Goal: Transaction & Acquisition: Purchase product/service

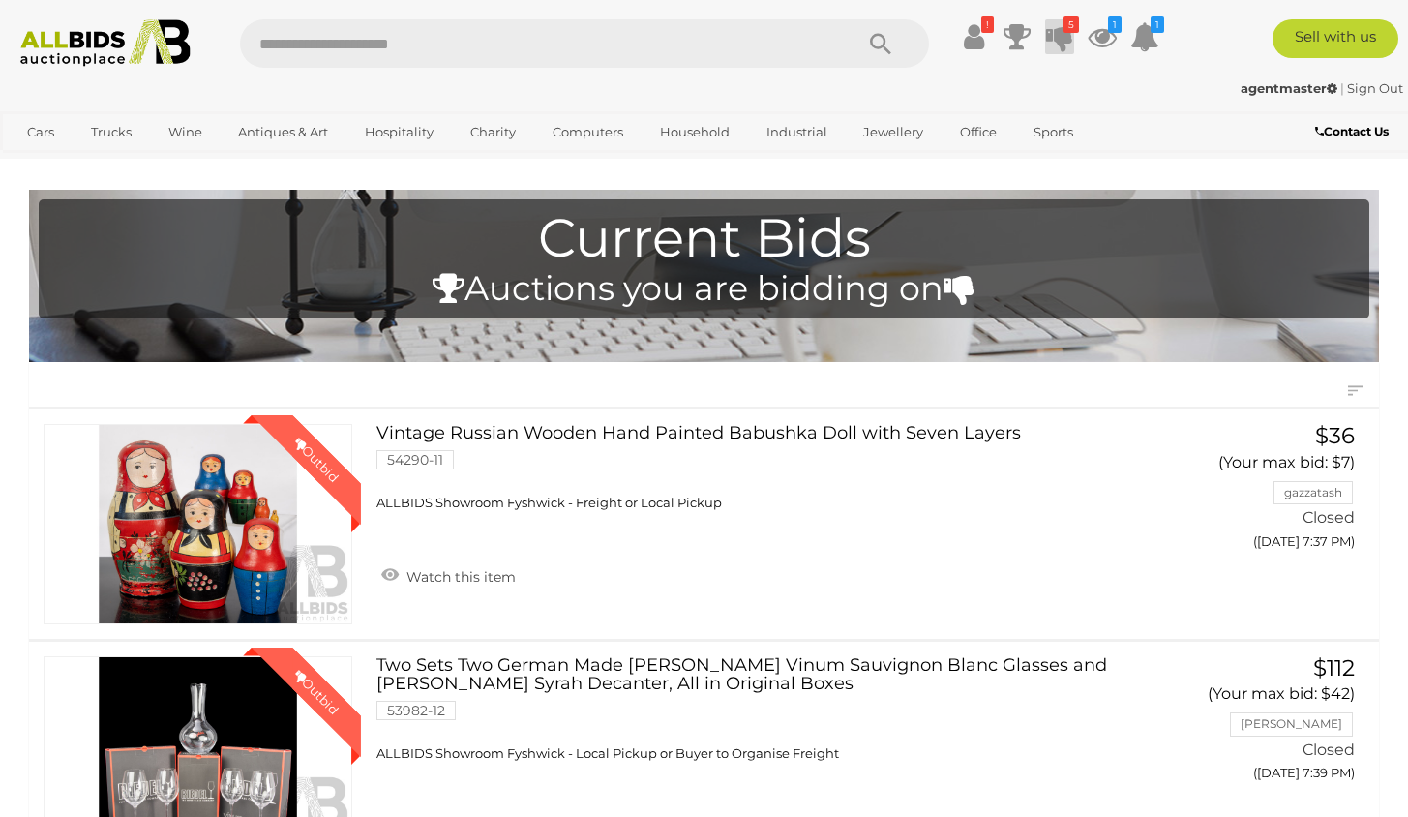
click at [1058, 33] on icon at bounding box center [1059, 36] width 27 height 35
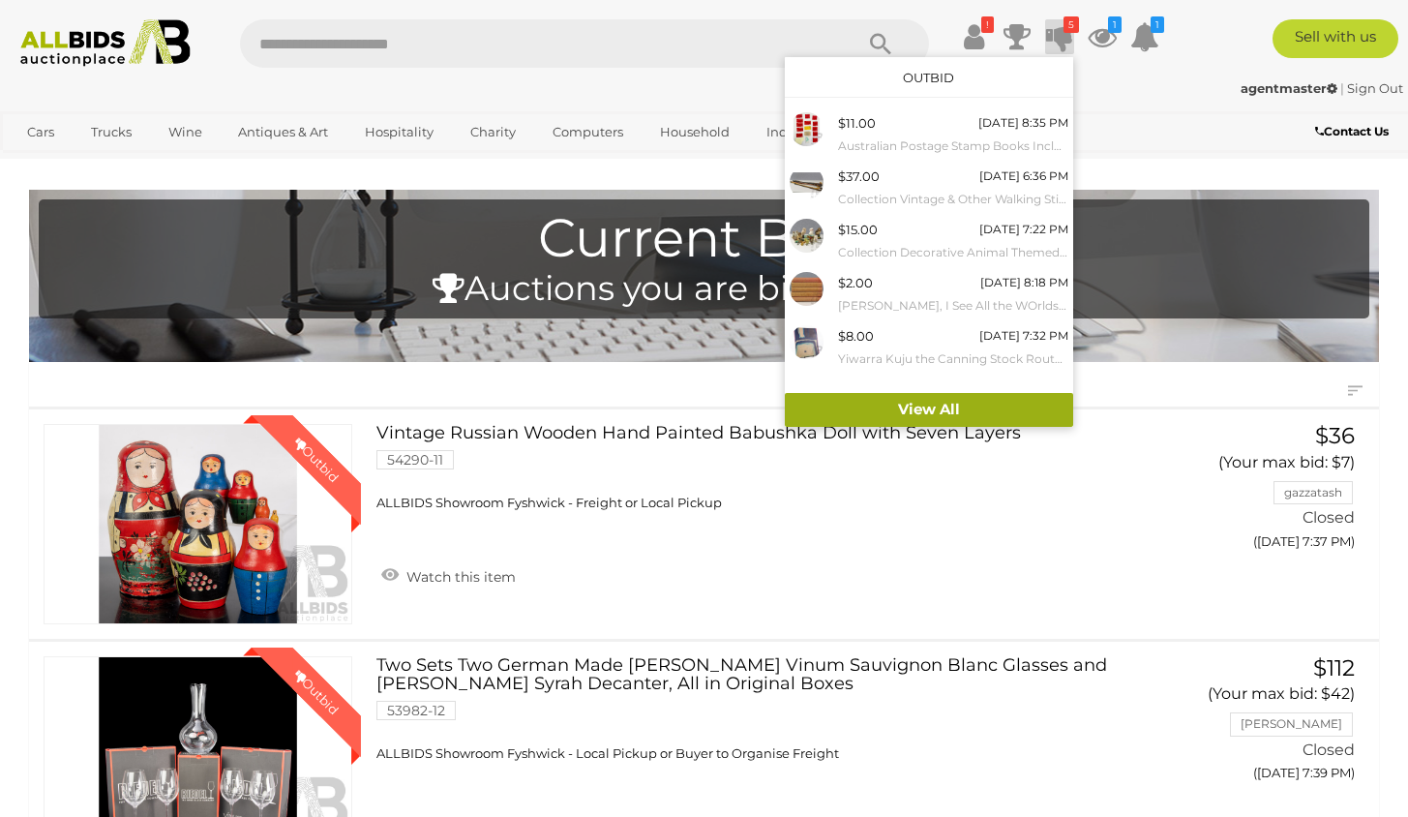
click at [926, 411] on link "View All" at bounding box center [929, 410] width 288 height 34
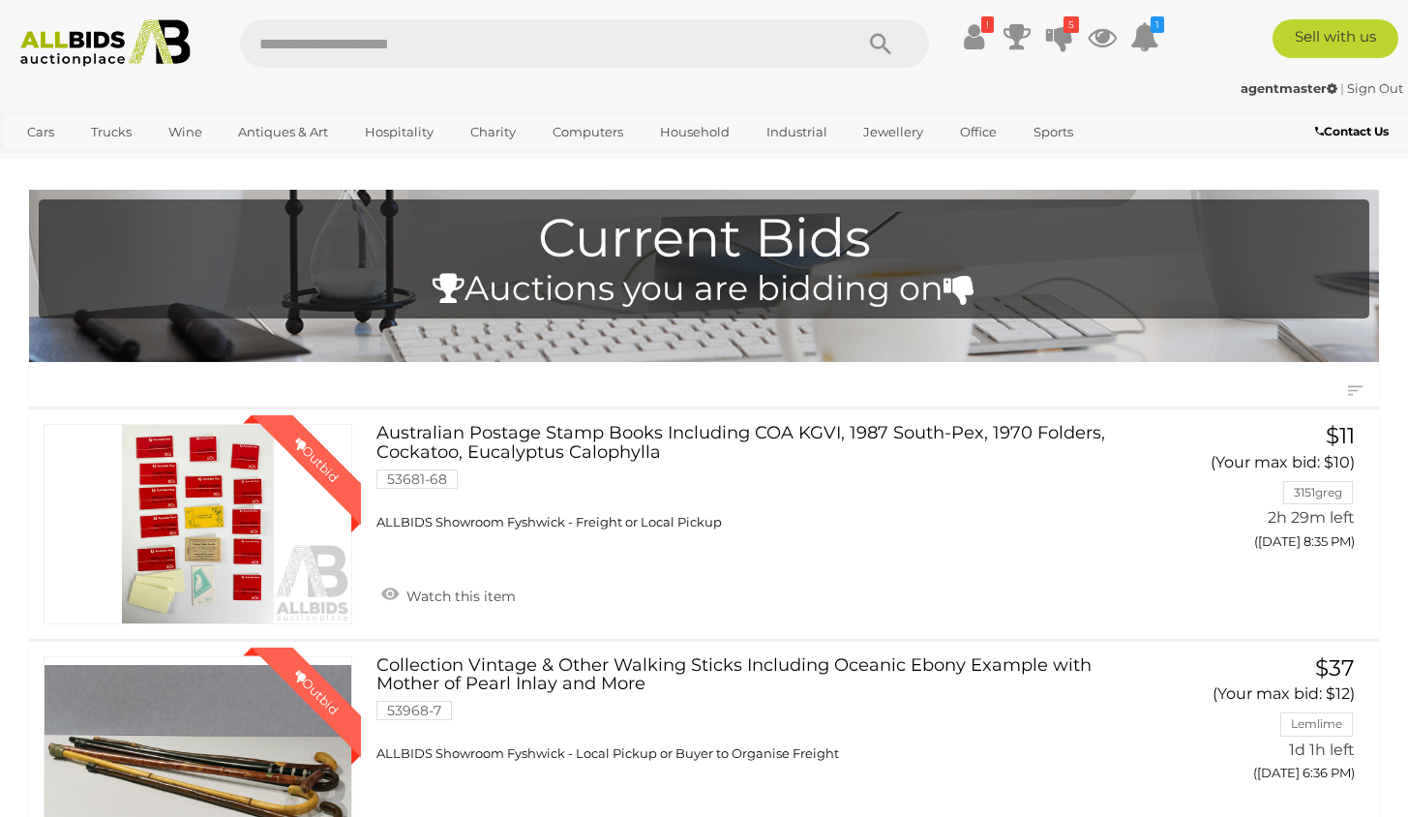
click at [450, 35] on input "text" at bounding box center [537, 43] width 594 height 48
type input "*****"
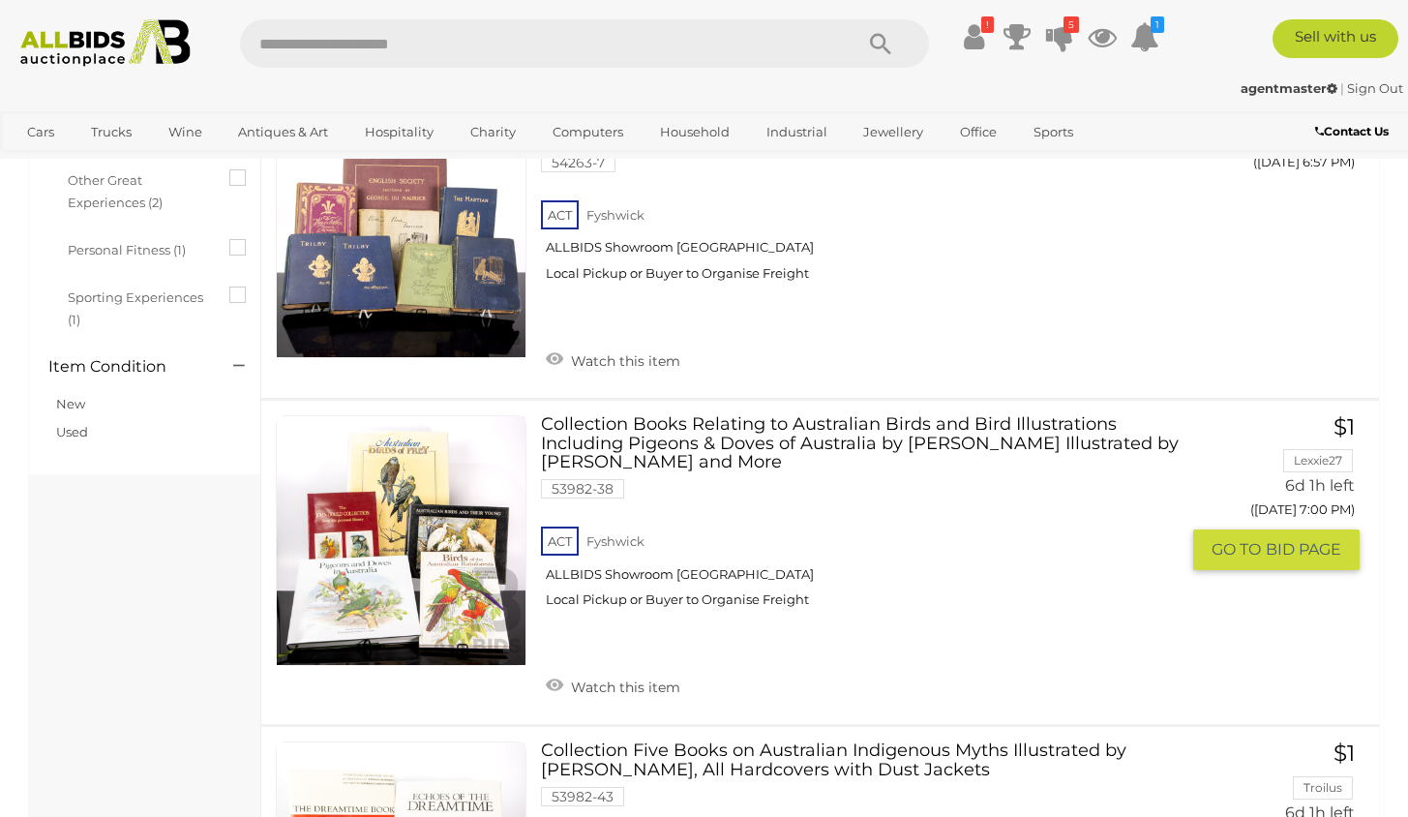
scroll to position [2320, 0]
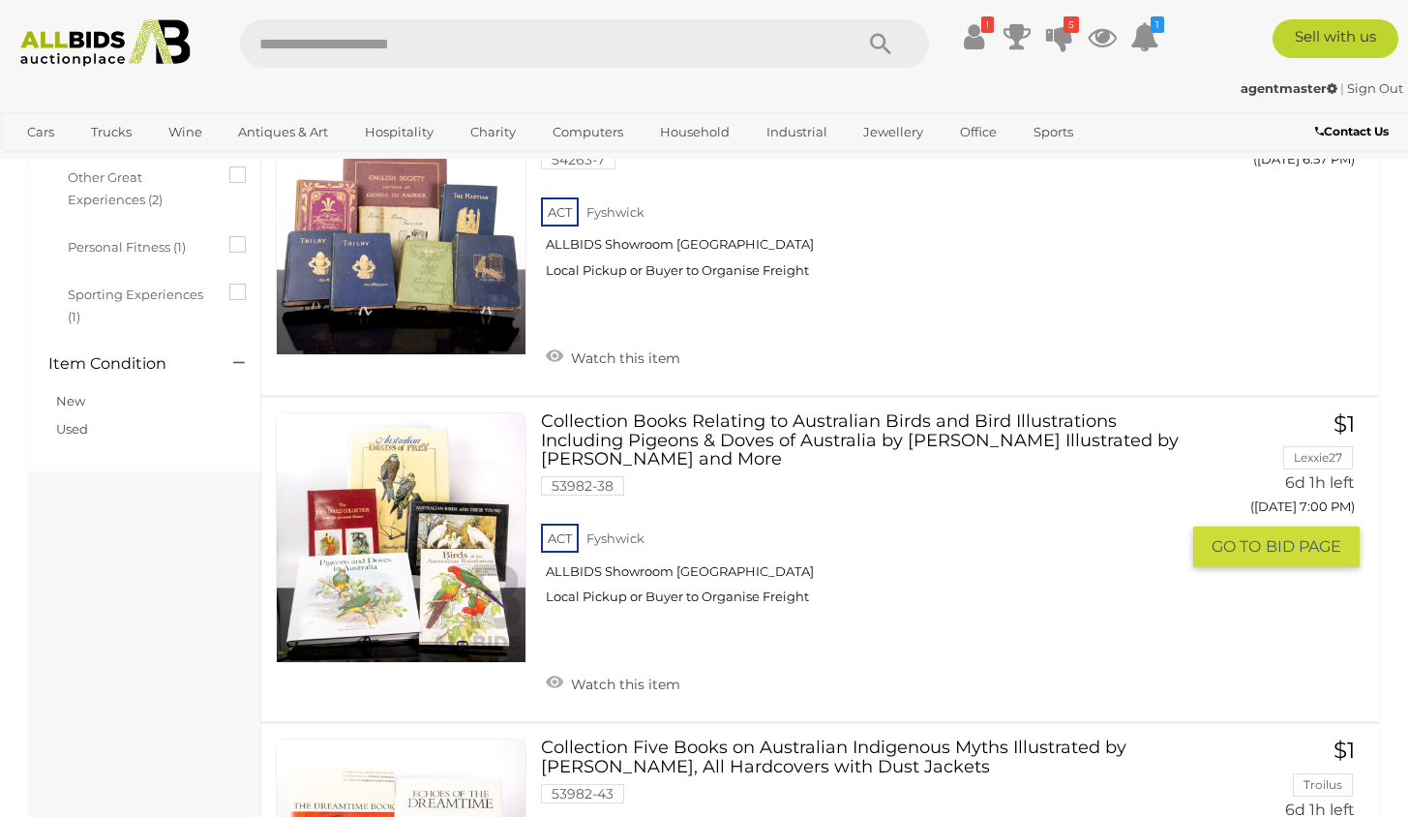
click at [414, 495] on link at bounding box center [401, 537] width 251 height 251
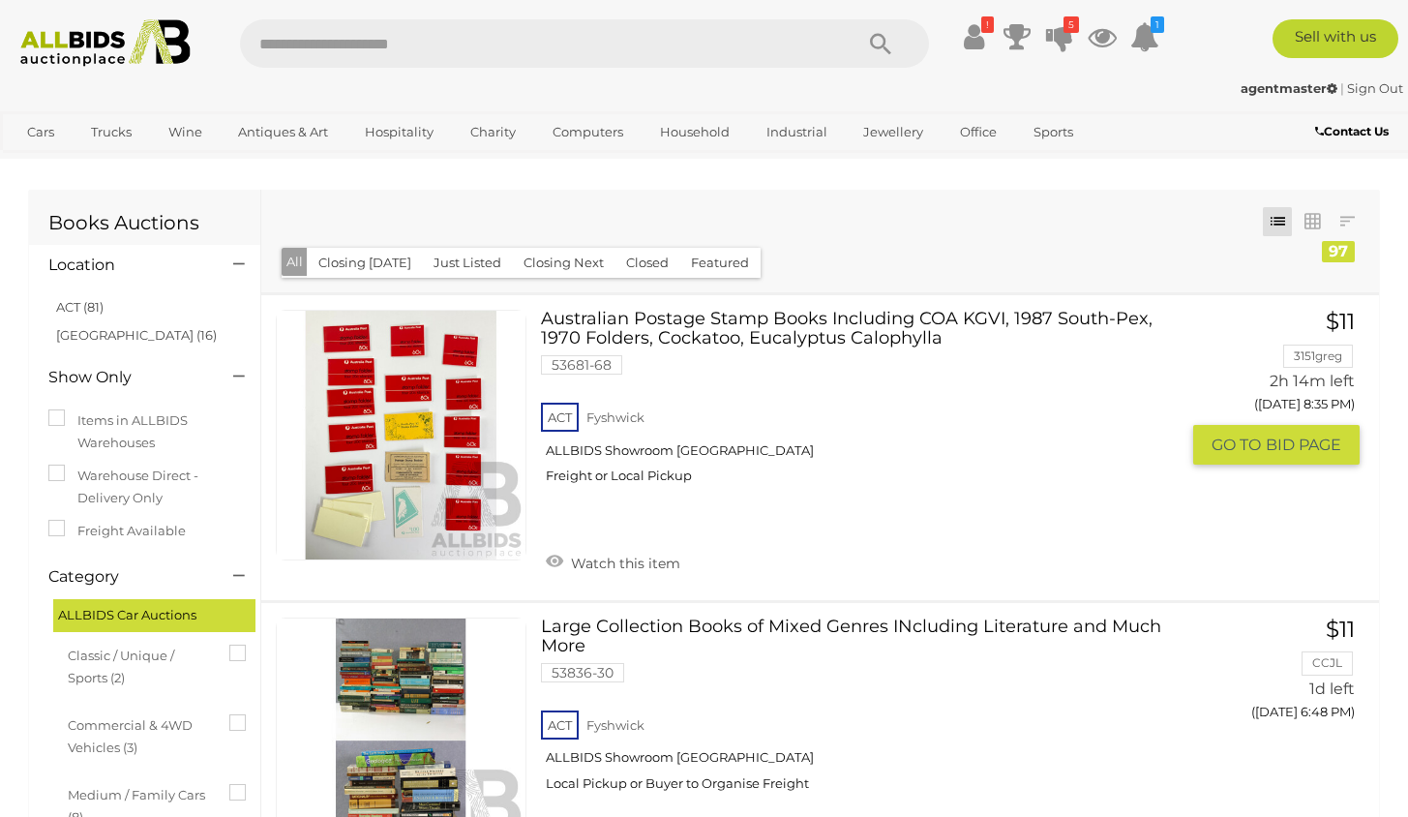
scroll to position [0, 0]
click at [1064, 36] on icon at bounding box center [1059, 36] width 27 height 35
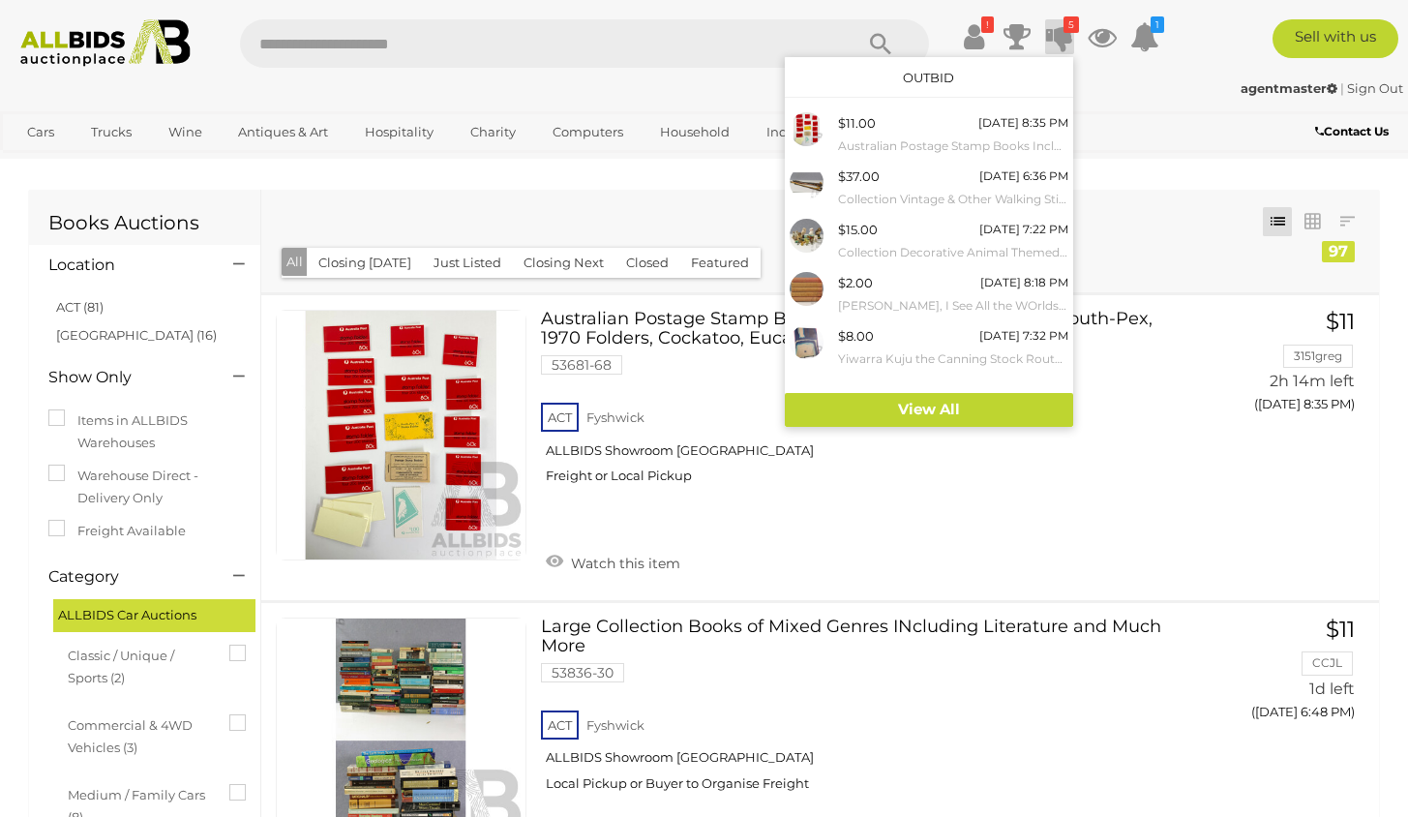
click at [574, 38] on input "text" at bounding box center [537, 43] width 594 height 48
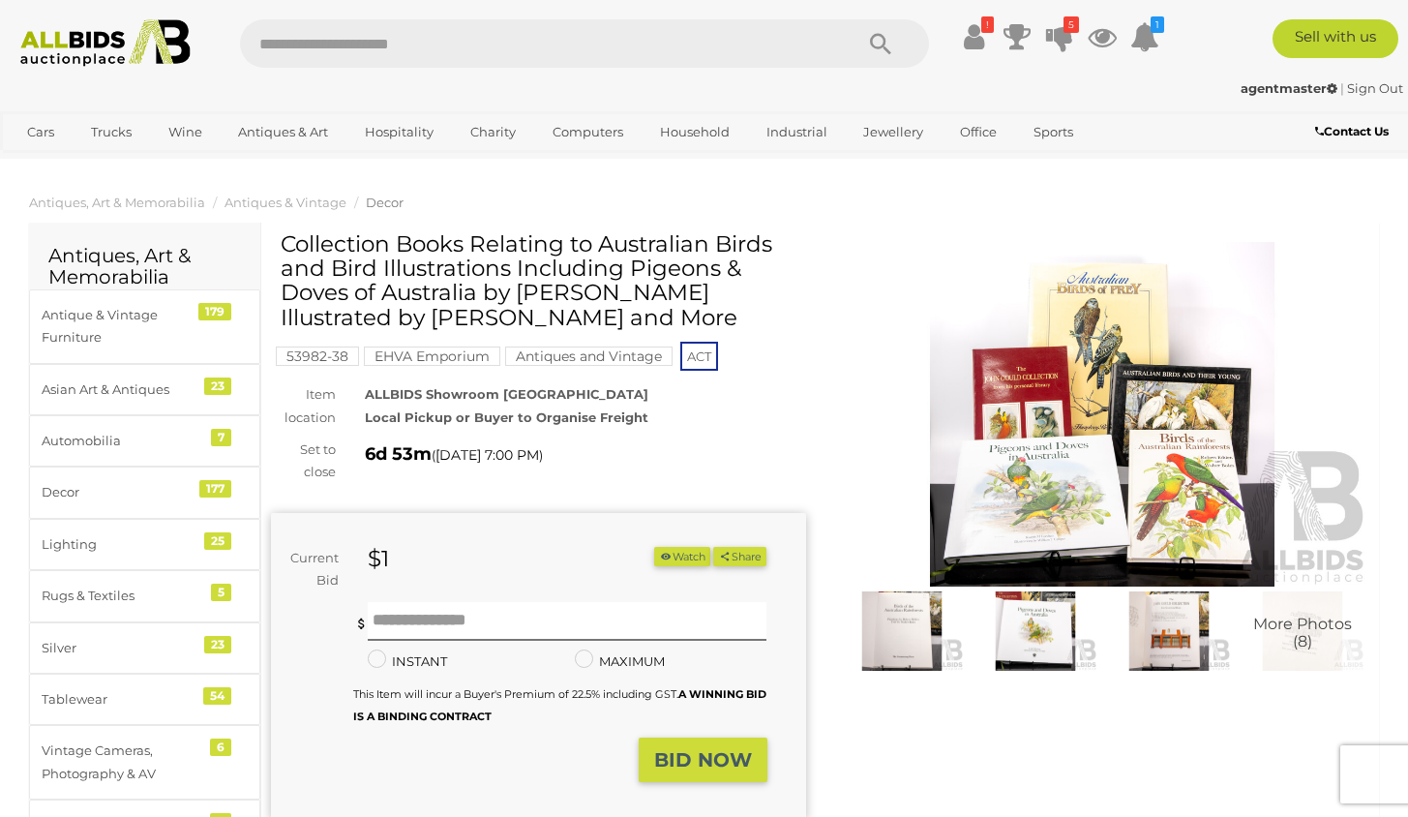
click at [1044, 483] on img at bounding box center [1102, 414] width 535 height 345
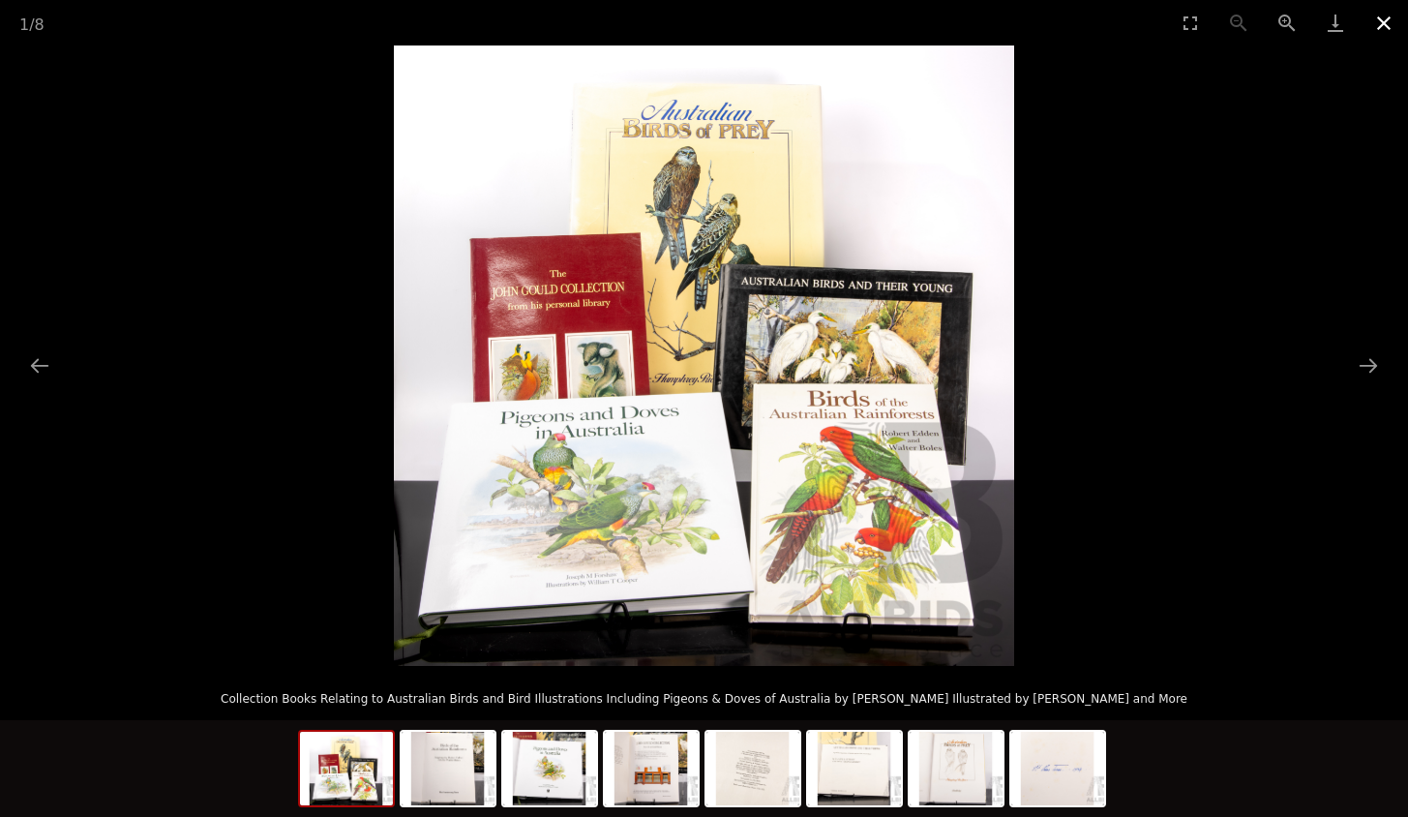
click at [1385, 20] on button "Close gallery" at bounding box center [1384, 22] width 48 height 45
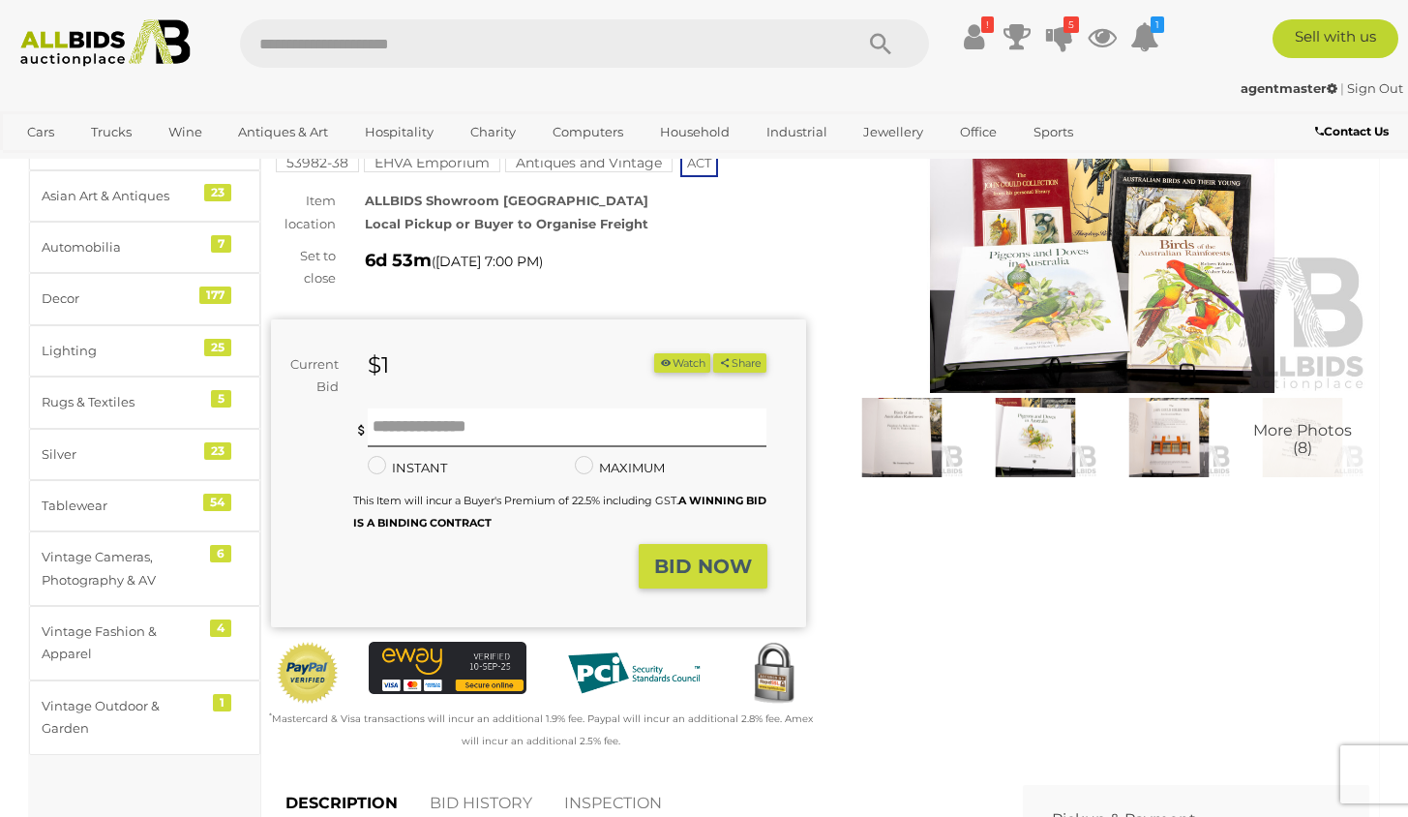
scroll to position [110, 0]
